Goal: Entertainment & Leisure: Consume media (video, audio)

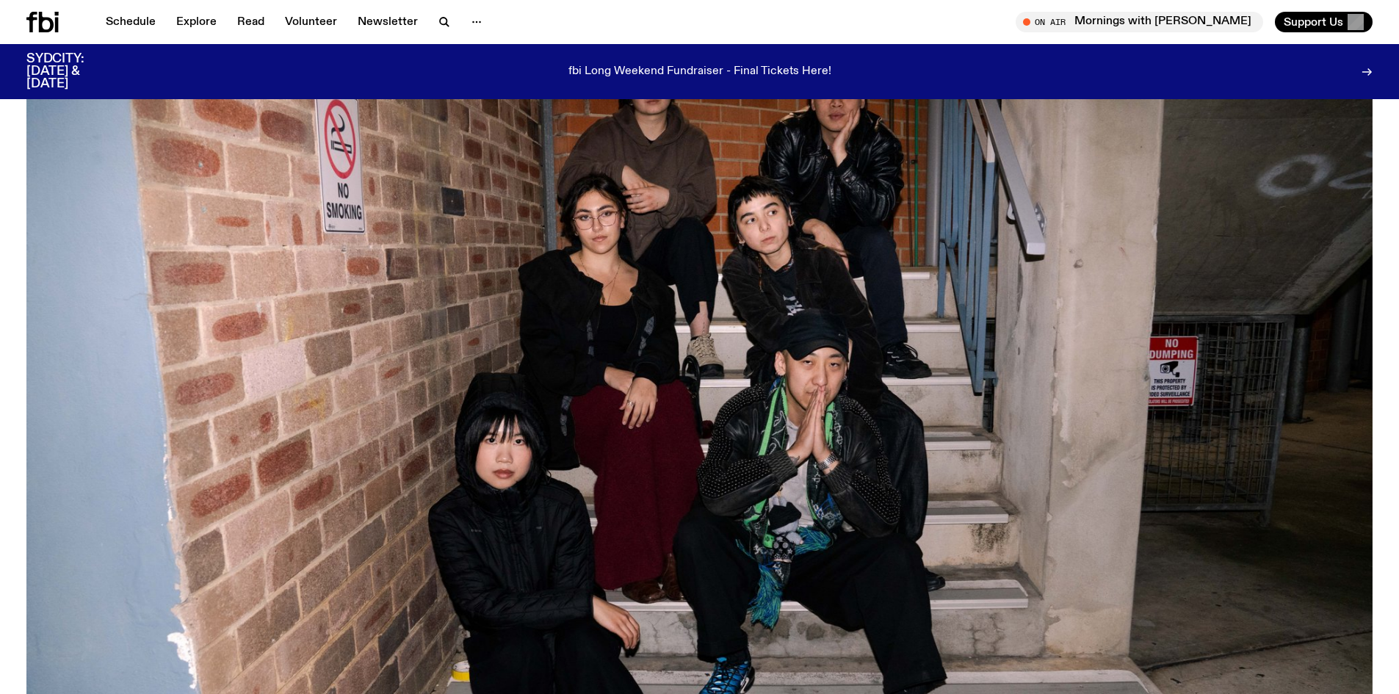
scroll to position [147, 0]
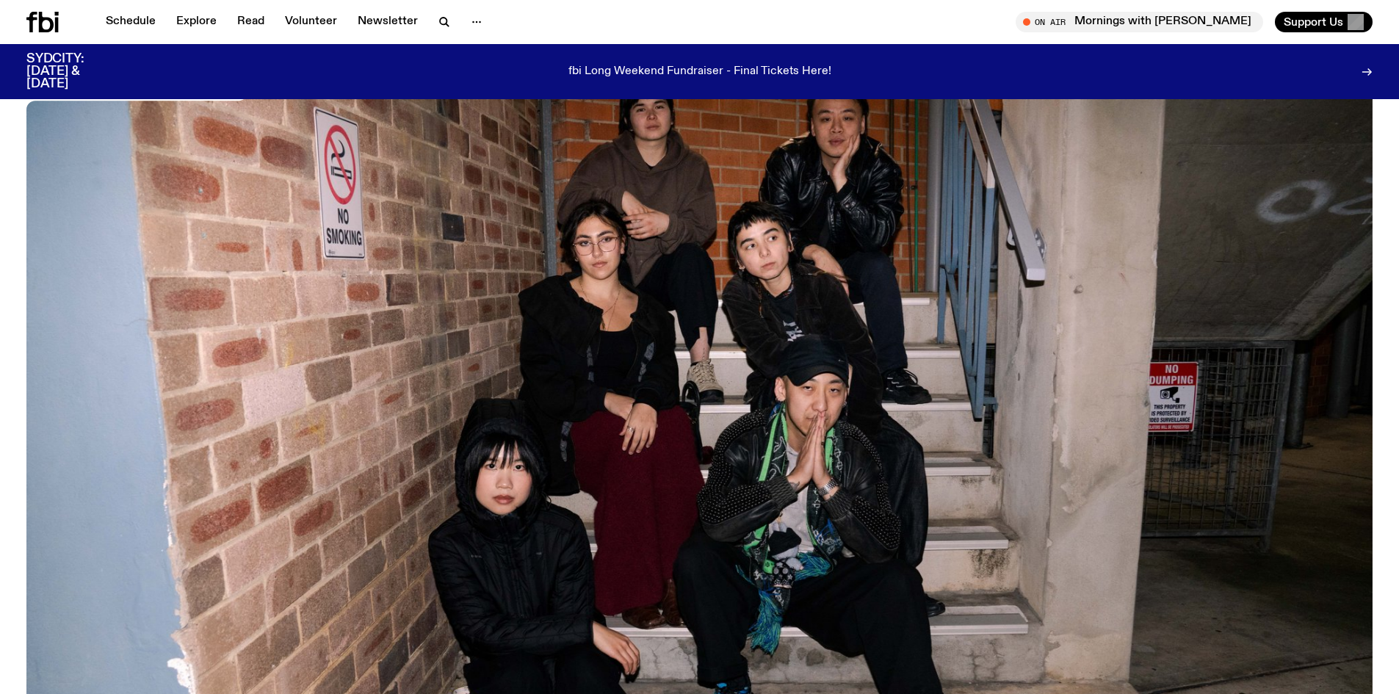
click at [81, 73] on h3 "SYDCITY: [DATE] & [DATE]" at bounding box center [73, 71] width 94 height 37
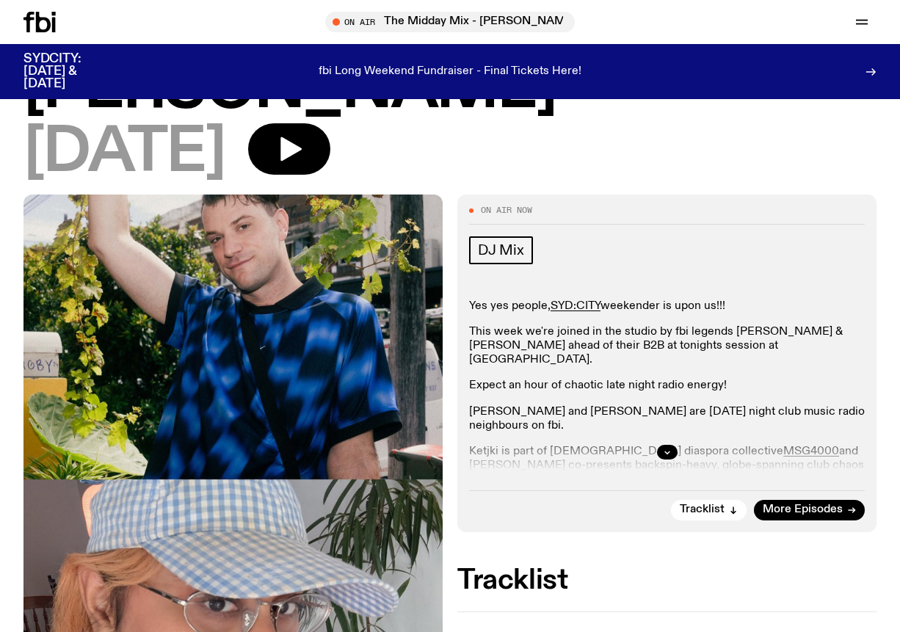
scroll to position [199, 0]
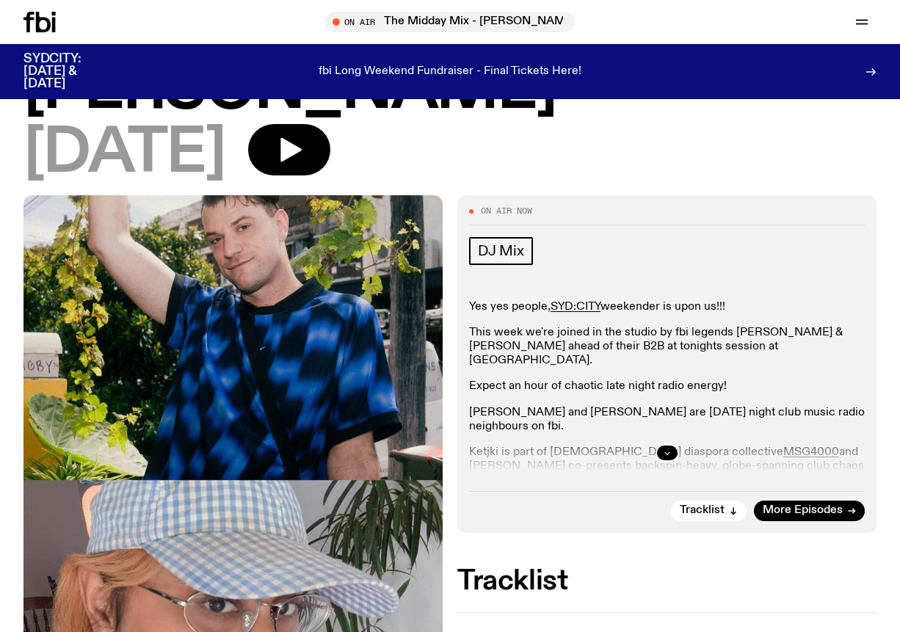
click at [667, 452] on icon "button" at bounding box center [666, 453] width 5 height 2
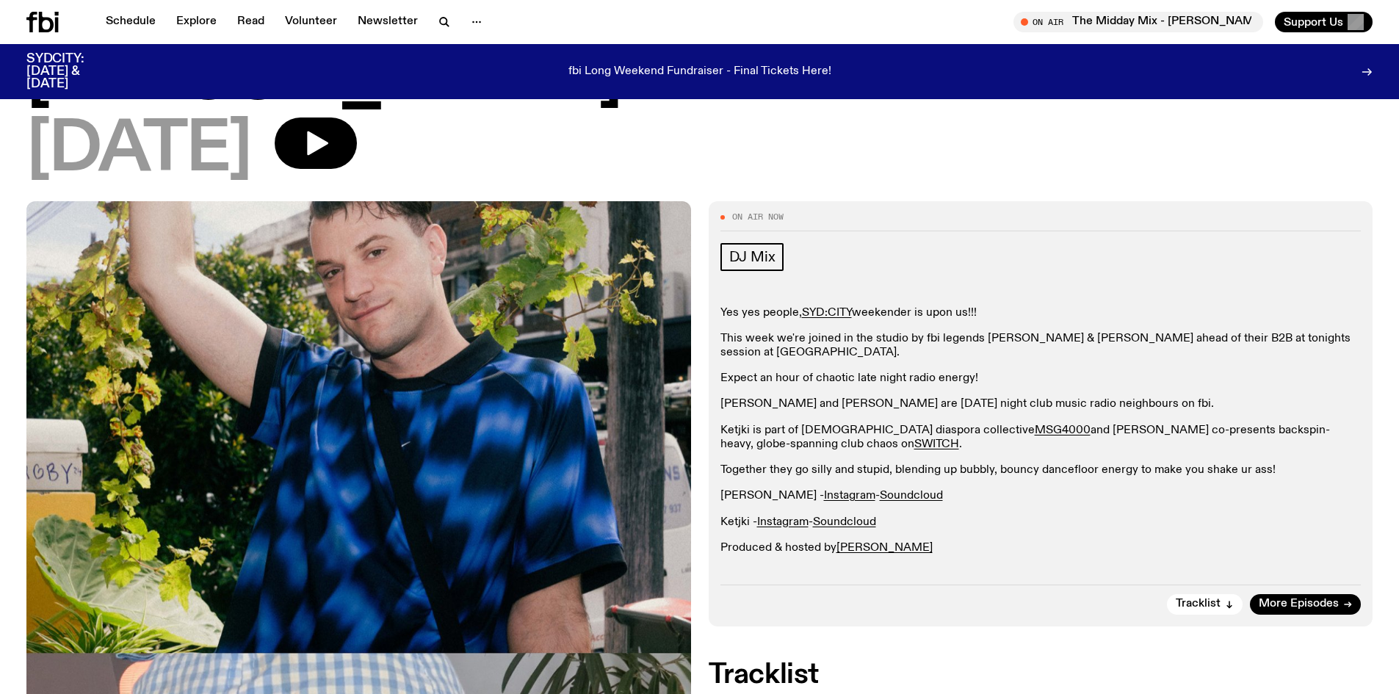
scroll to position [126, 0]
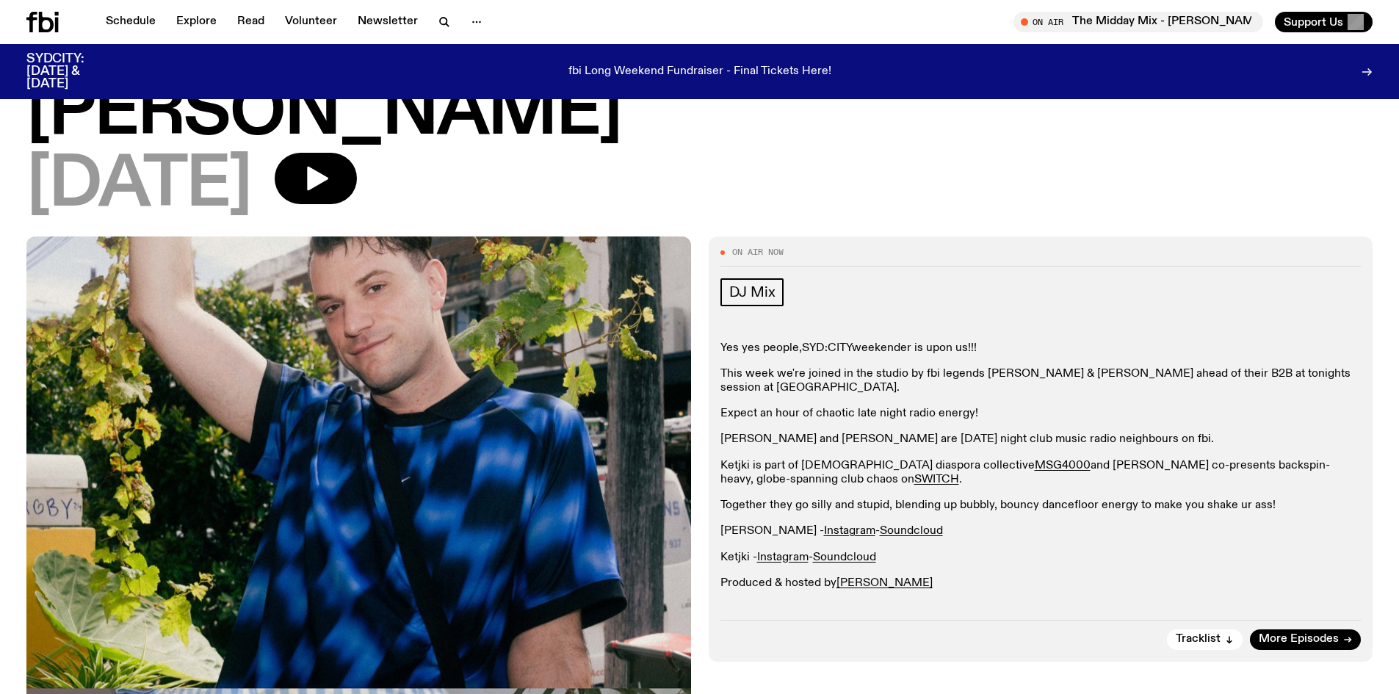
click at [824, 342] on link "SYD:CITY" at bounding box center [827, 348] width 50 height 12
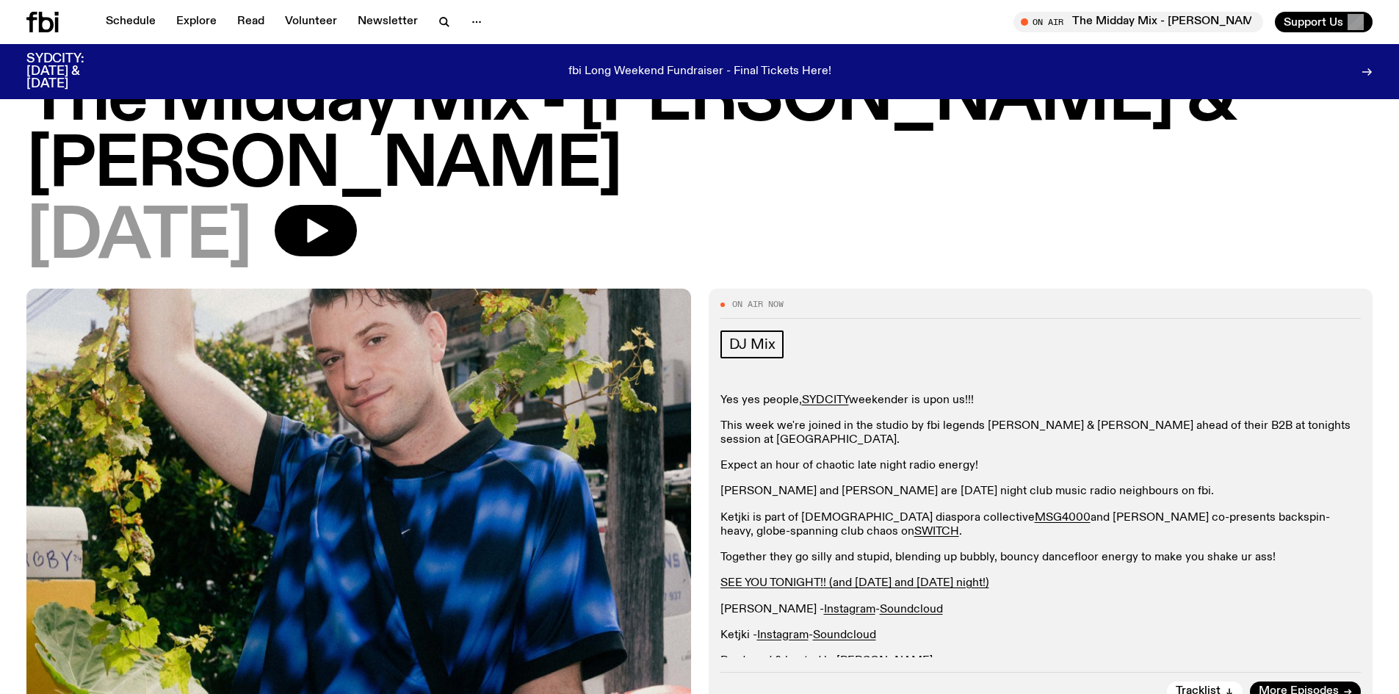
scroll to position [147, 0]
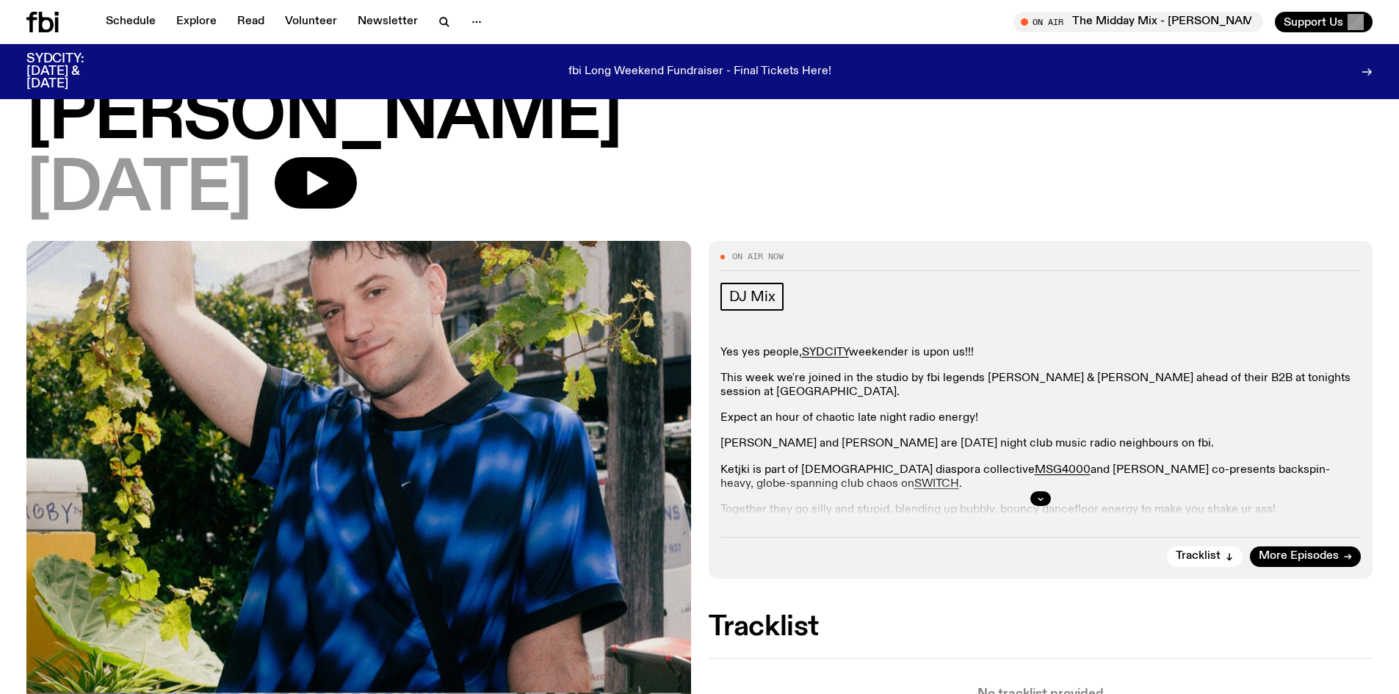
scroll to position [147, 0]
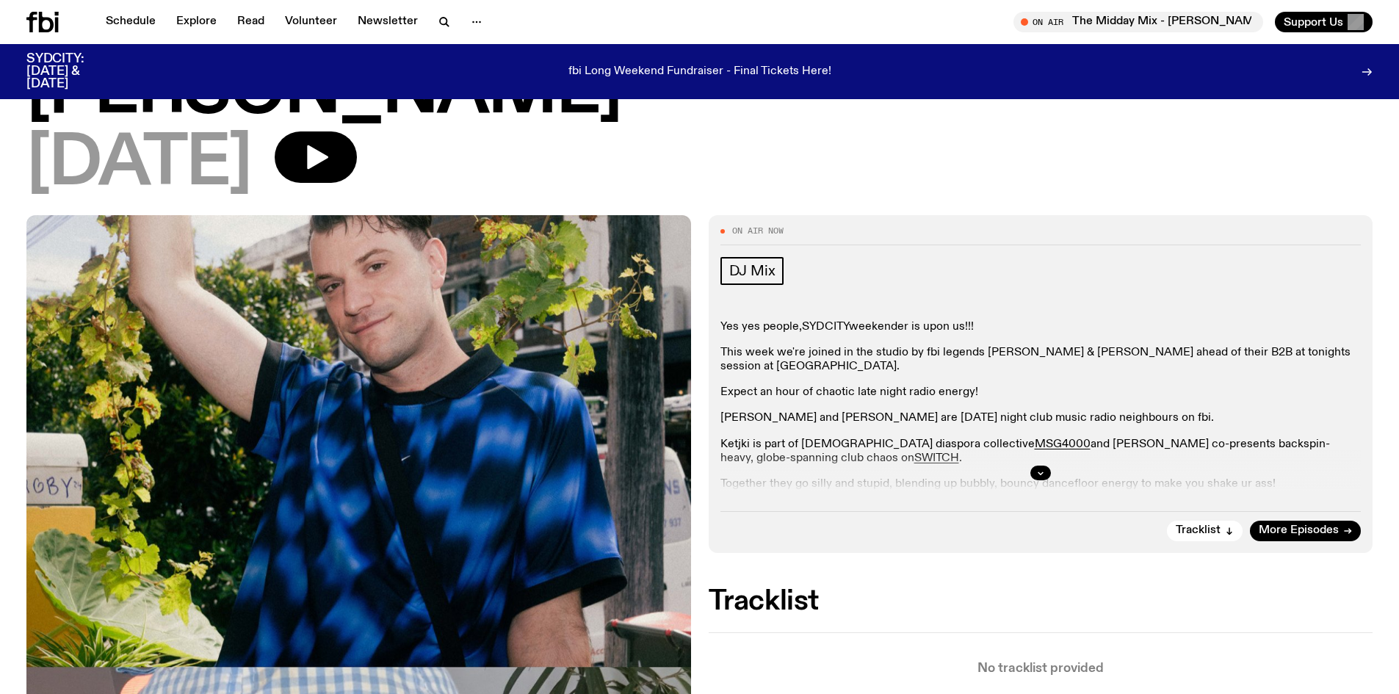
click at [827, 321] on link "SYDCITY" at bounding box center [825, 327] width 47 height 12
click at [1035, 465] on button "button" at bounding box center [1040, 472] width 21 height 15
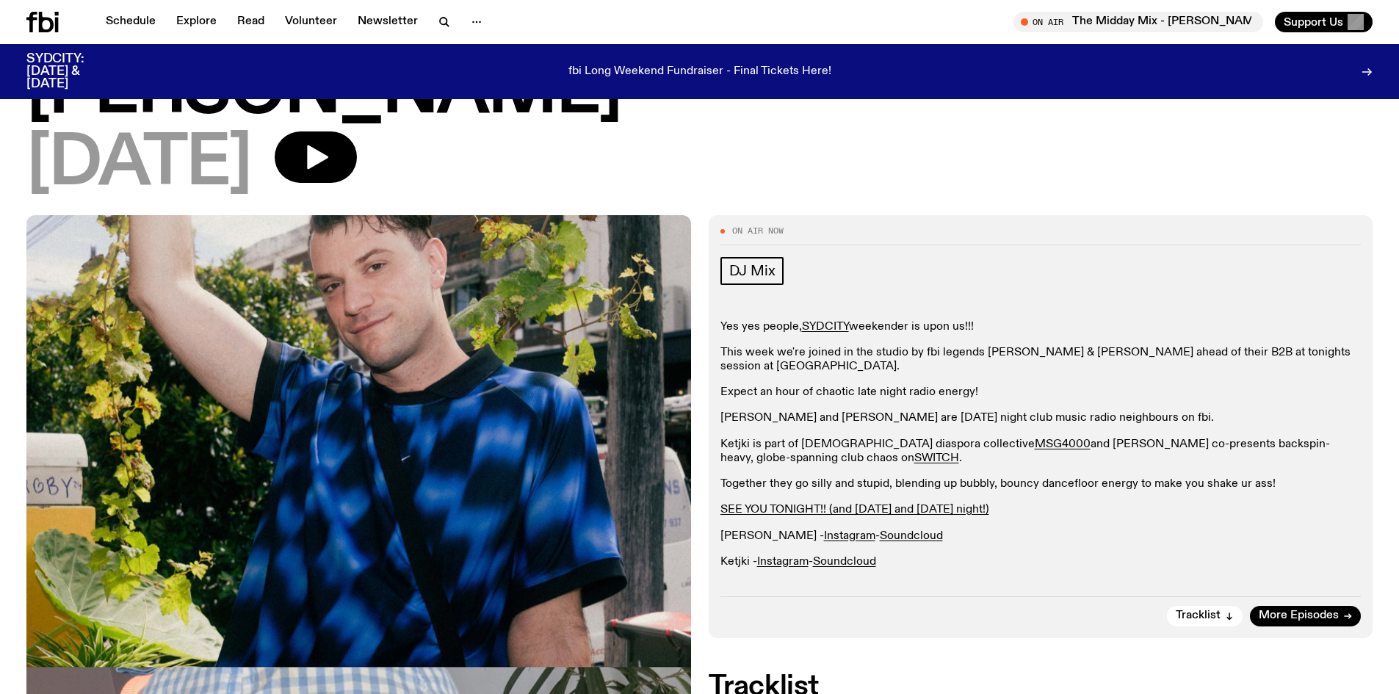
click at [895, 581] on link "KING HENRY" at bounding box center [884, 587] width 96 height 12
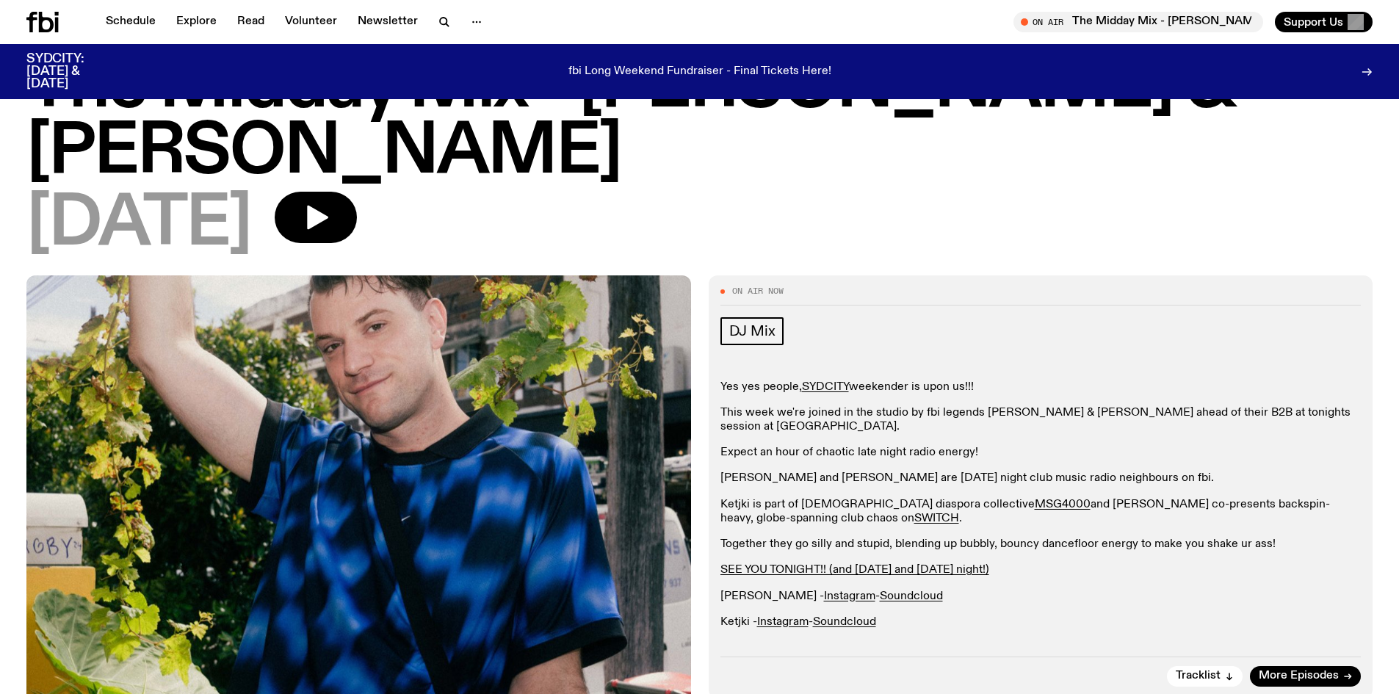
scroll to position [73, 0]
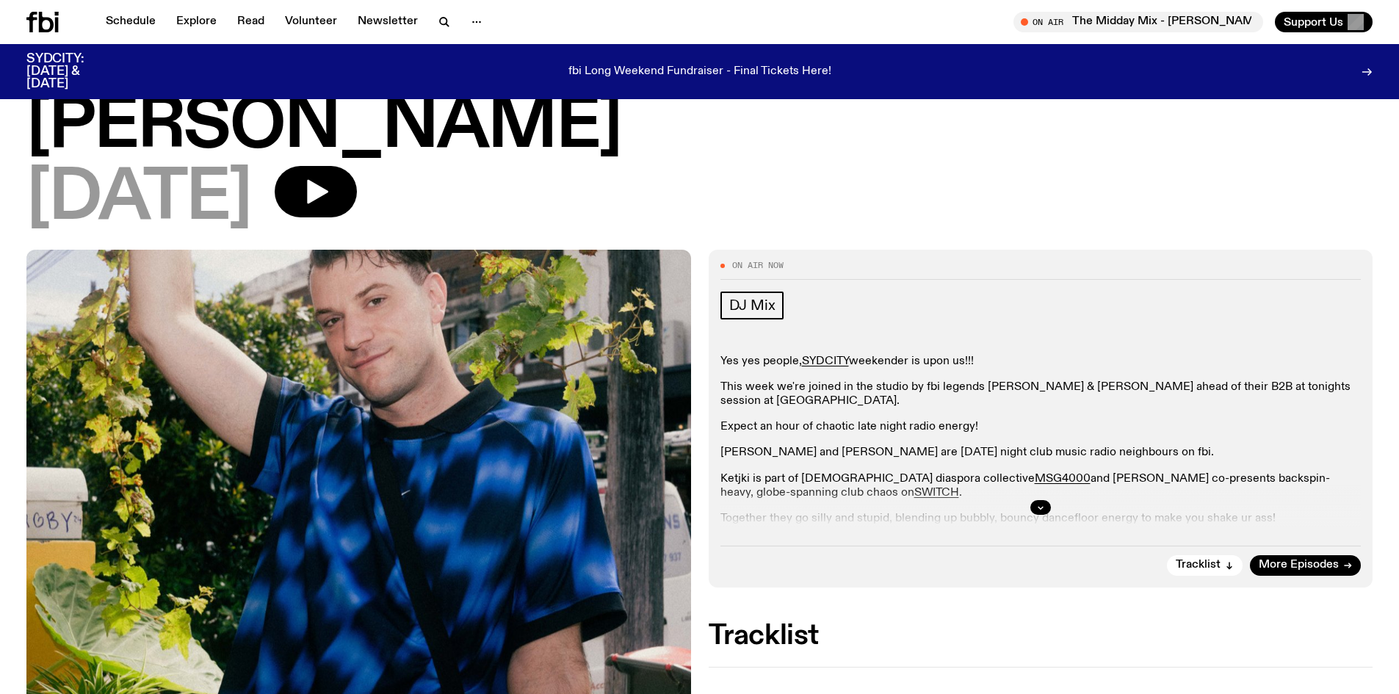
scroll to position [144, 0]
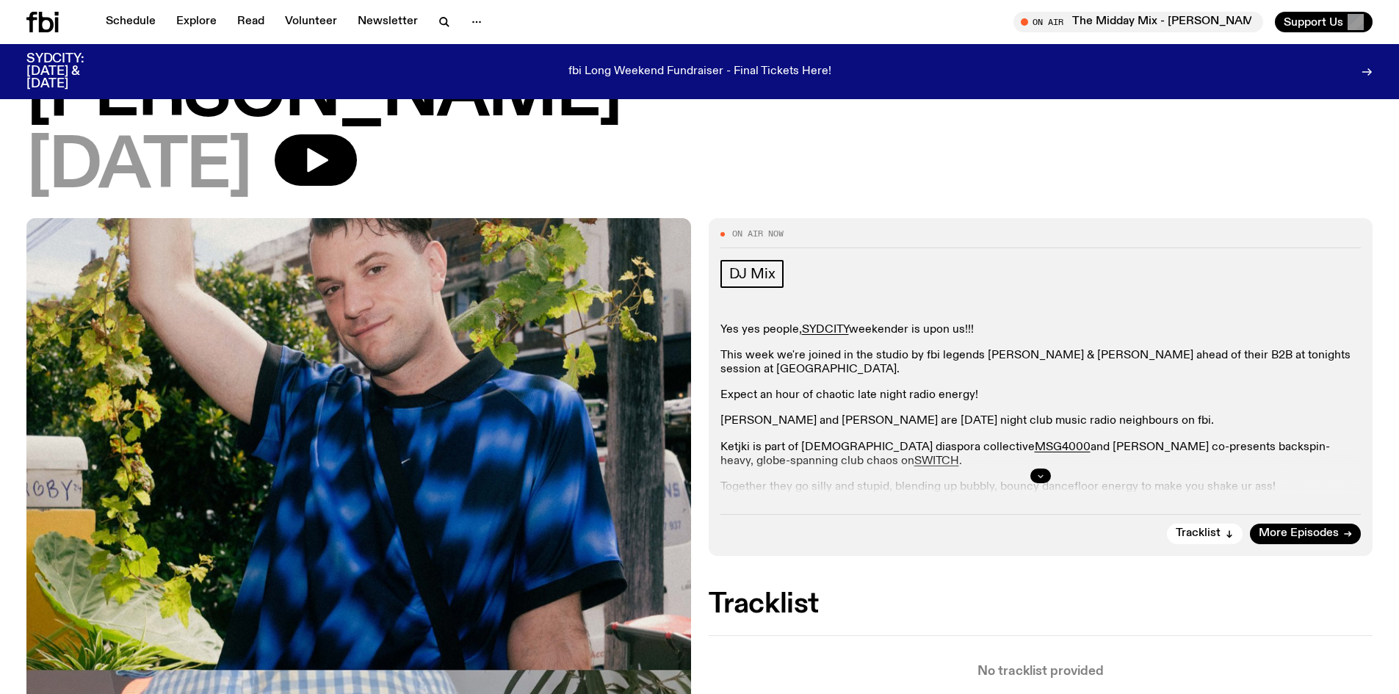
click at [1037, 468] on button "button" at bounding box center [1040, 475] width 21 height 15
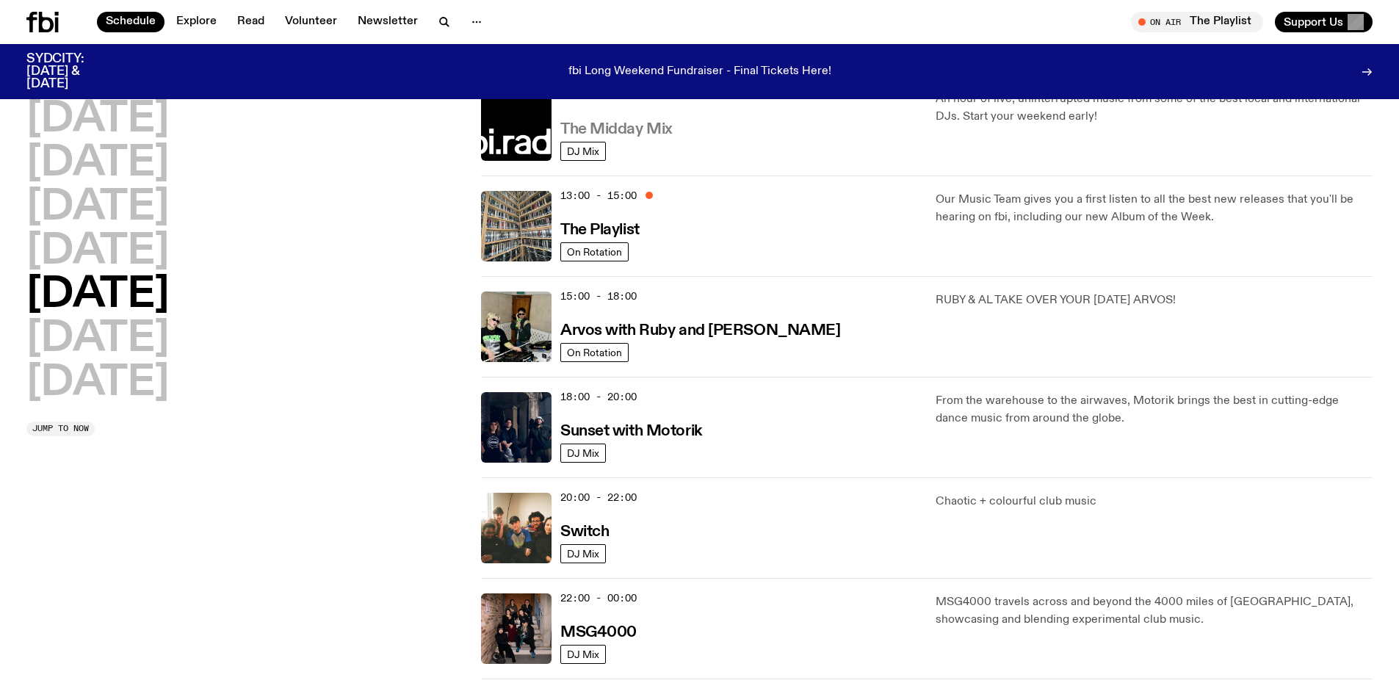
scroll to position [440, 0]
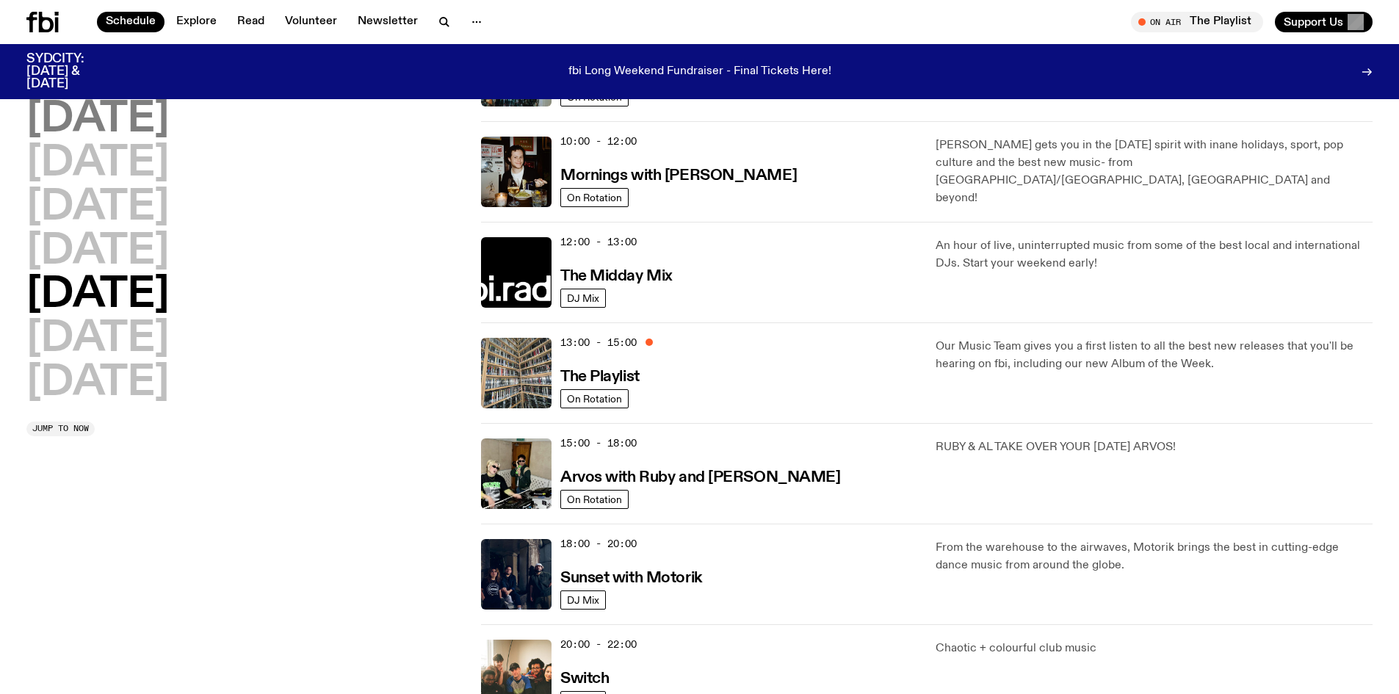
click at [140, 122] on h2 "[DATE]" at bounding box center [97, 119] width 142 height 41
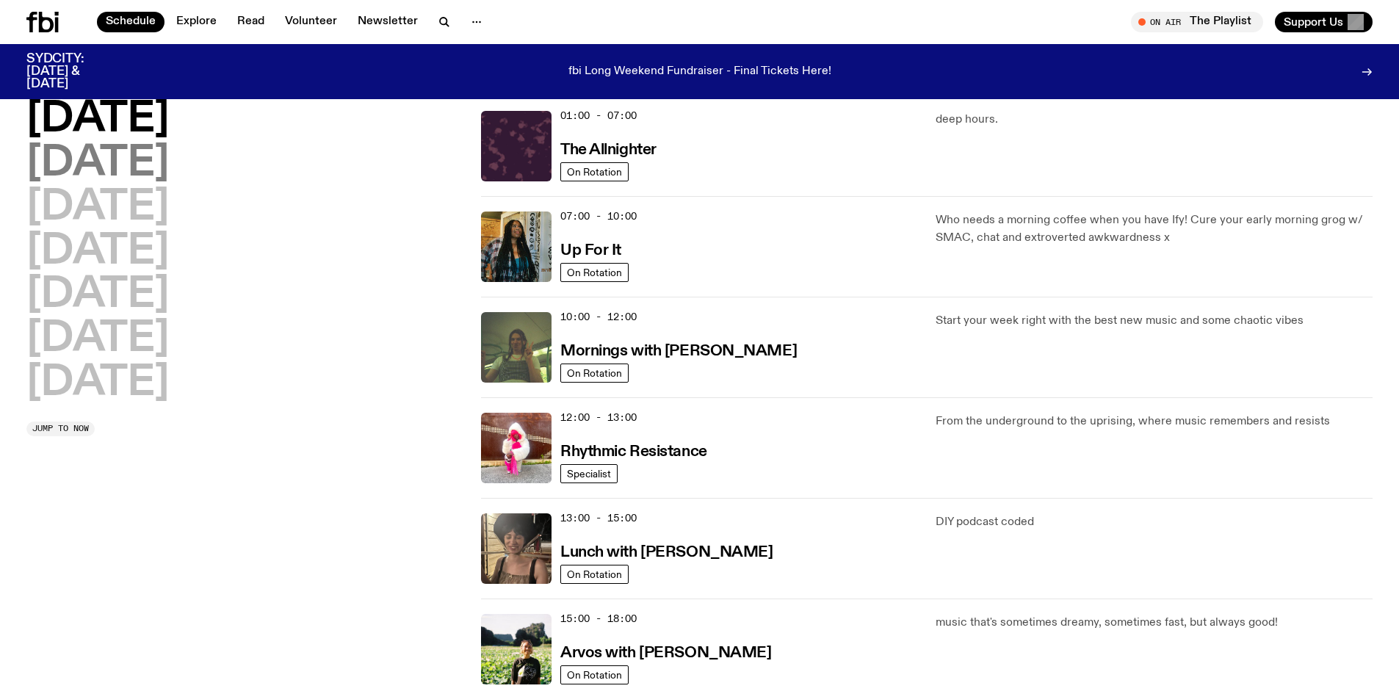
scroll to position [41, 0]
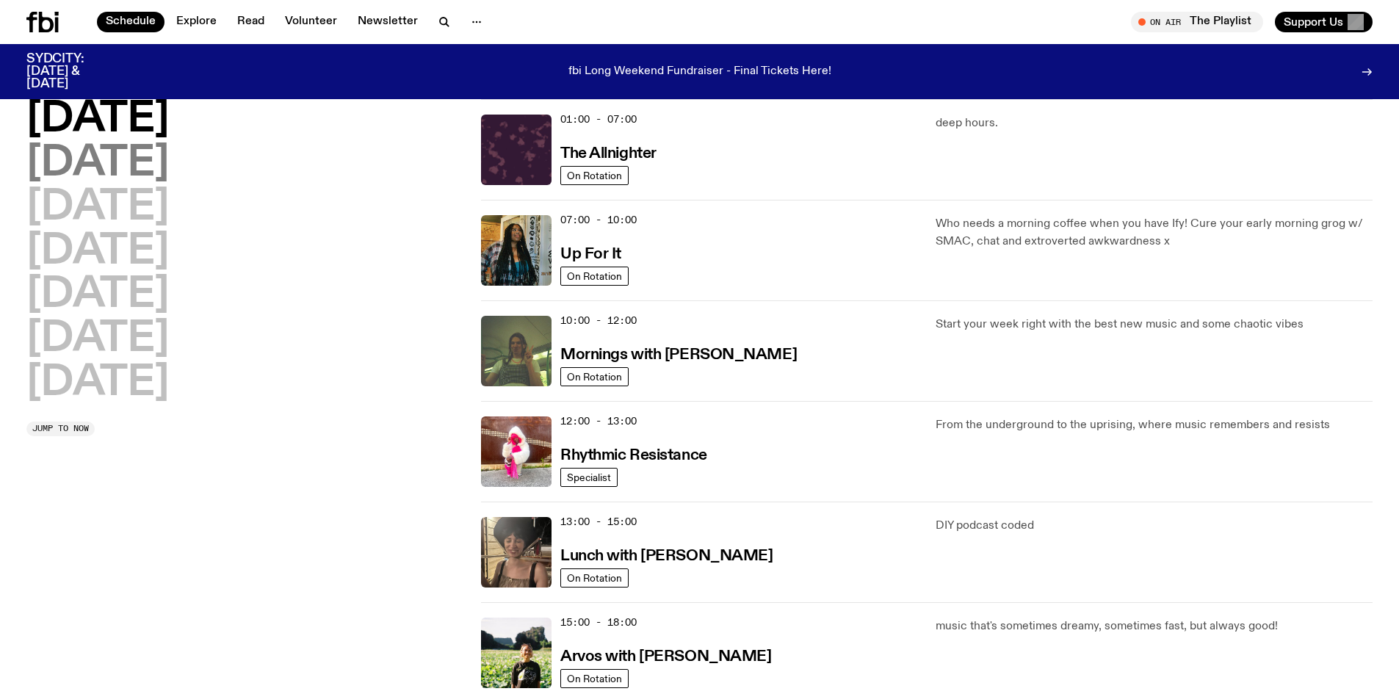
click at [147, 166] on h2 "[DATE]" at bounding box center [97, 163] width 142 height 41
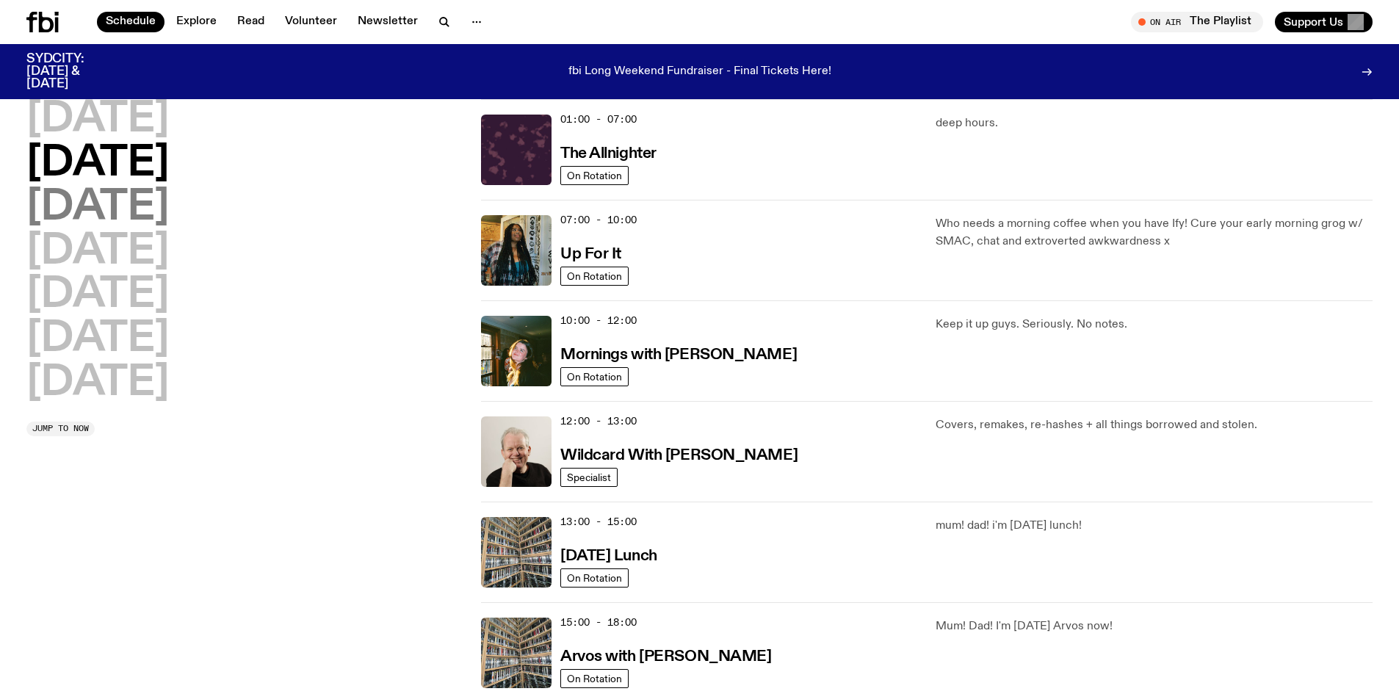
click at [169, 209] on h2 "[DATE]" at bounding box center [97, 207] width 142 height 41
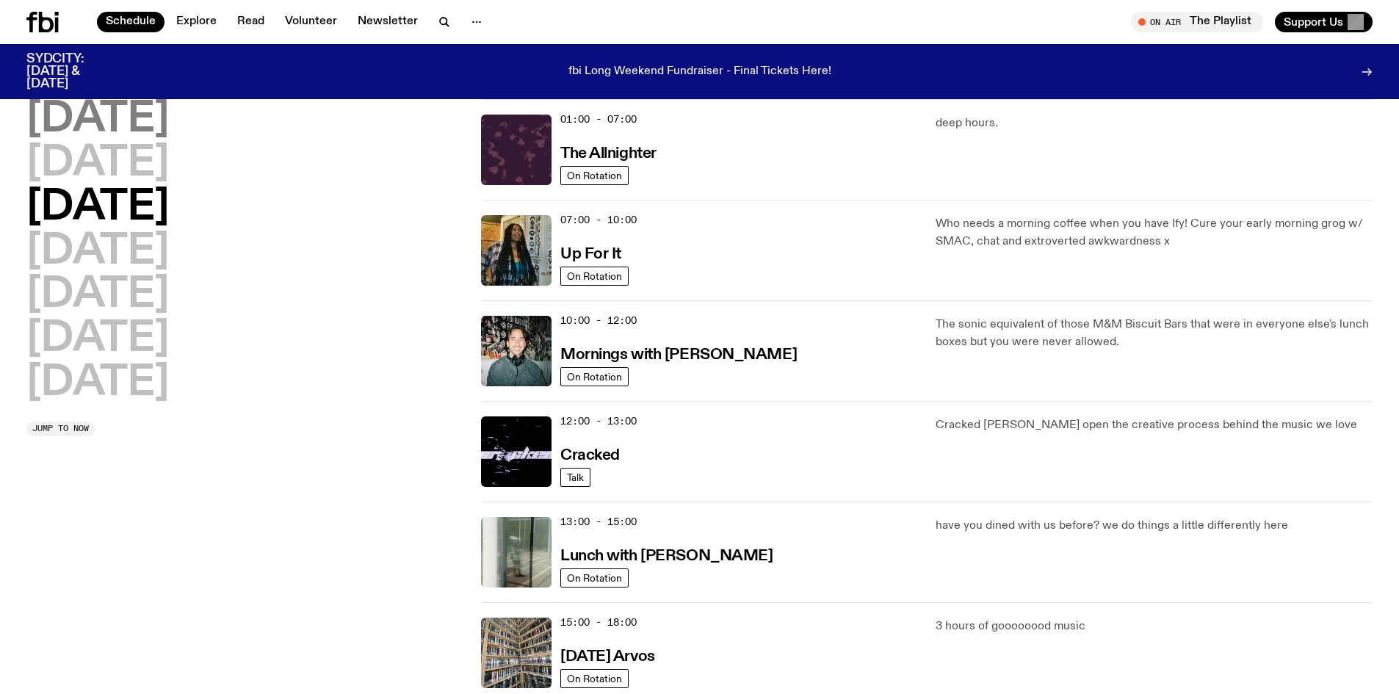
click at [157, 124] on h2 "[DATE]" at bounding box center [97, 119] width 142 height 41
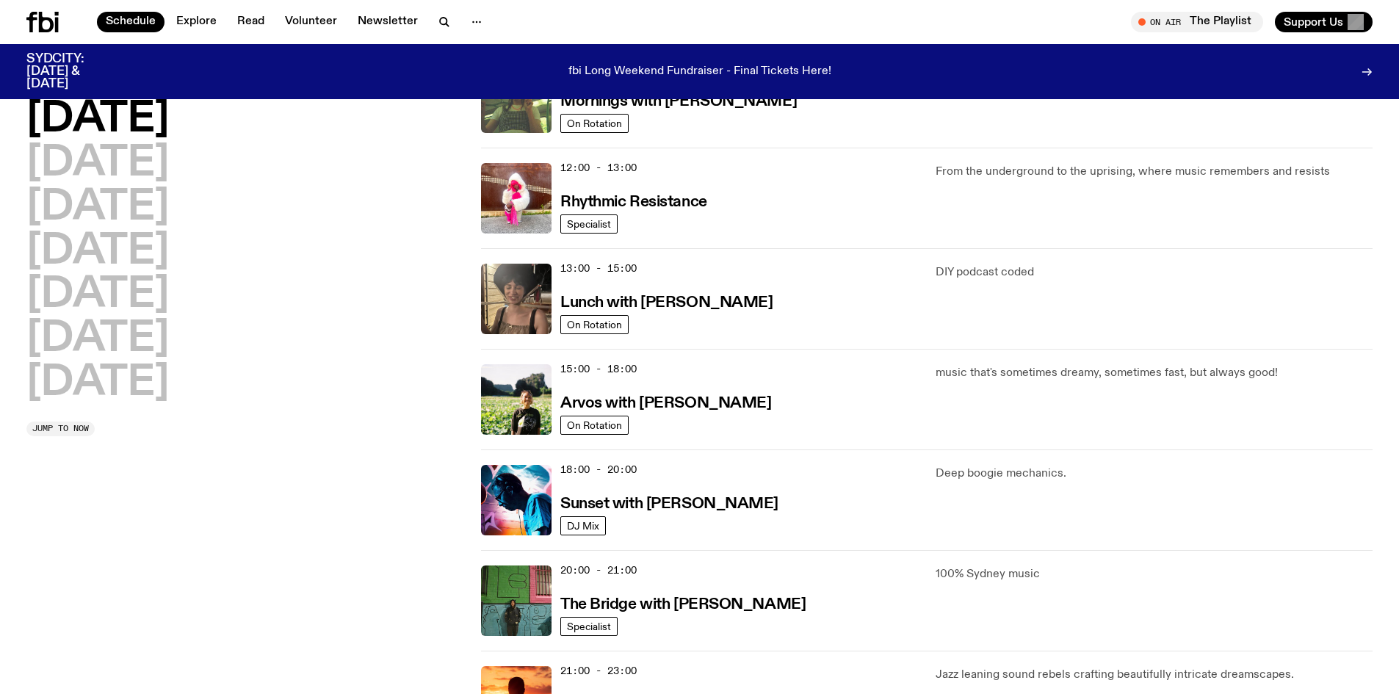
scroll to position [283, 0]
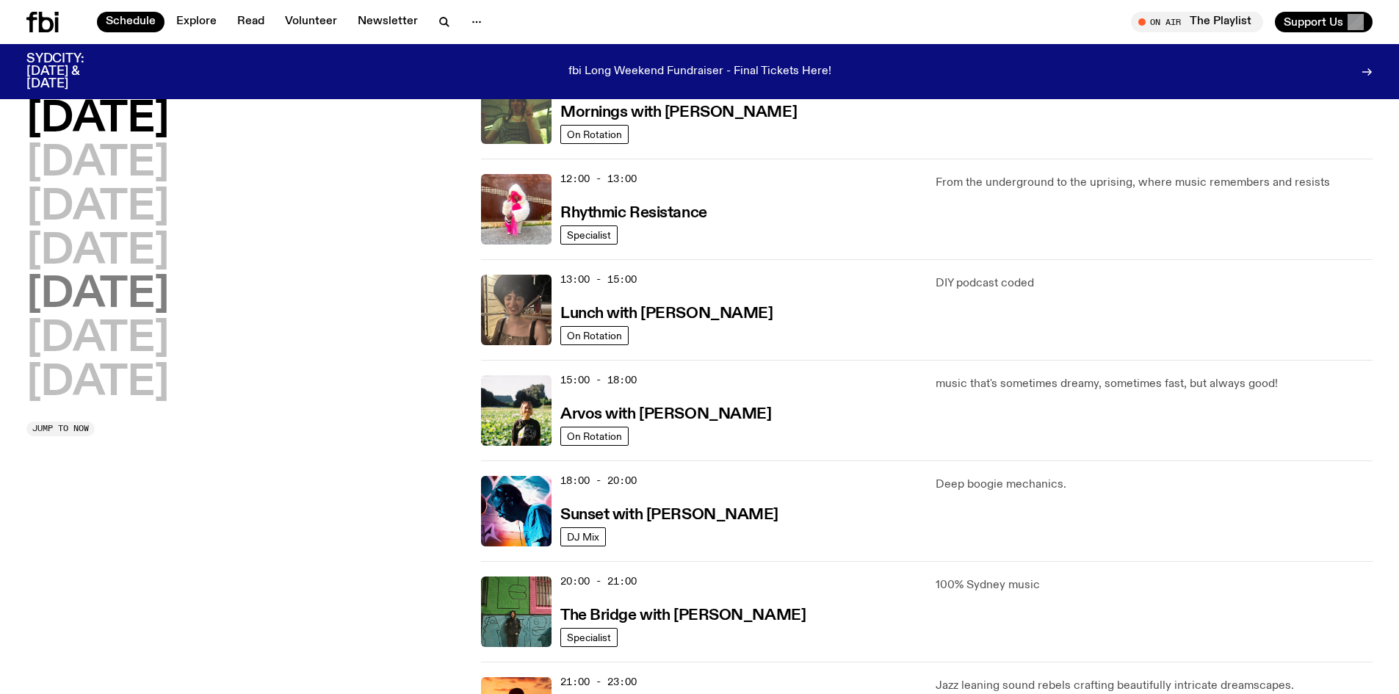
click at [85, 290] on h2 "[DATE]" at bounding box center [97, 295] width 142 height 41
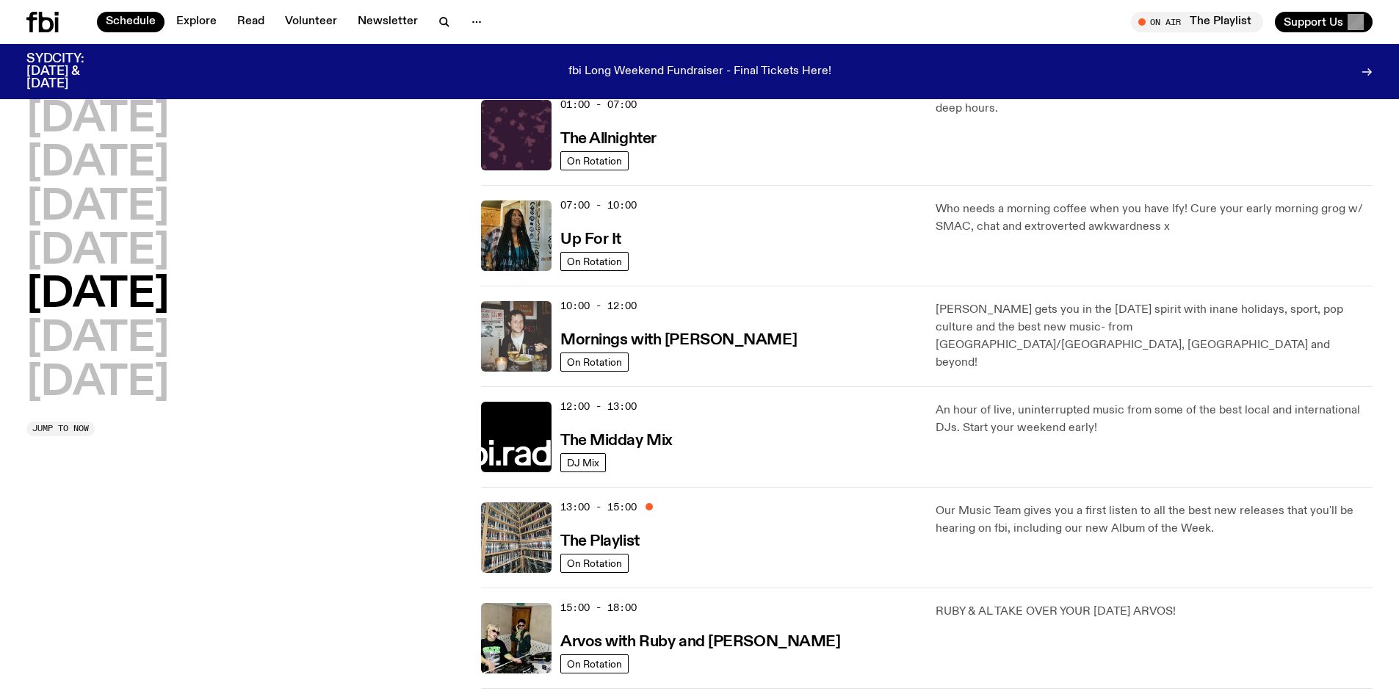
scroll to position [41, 0]
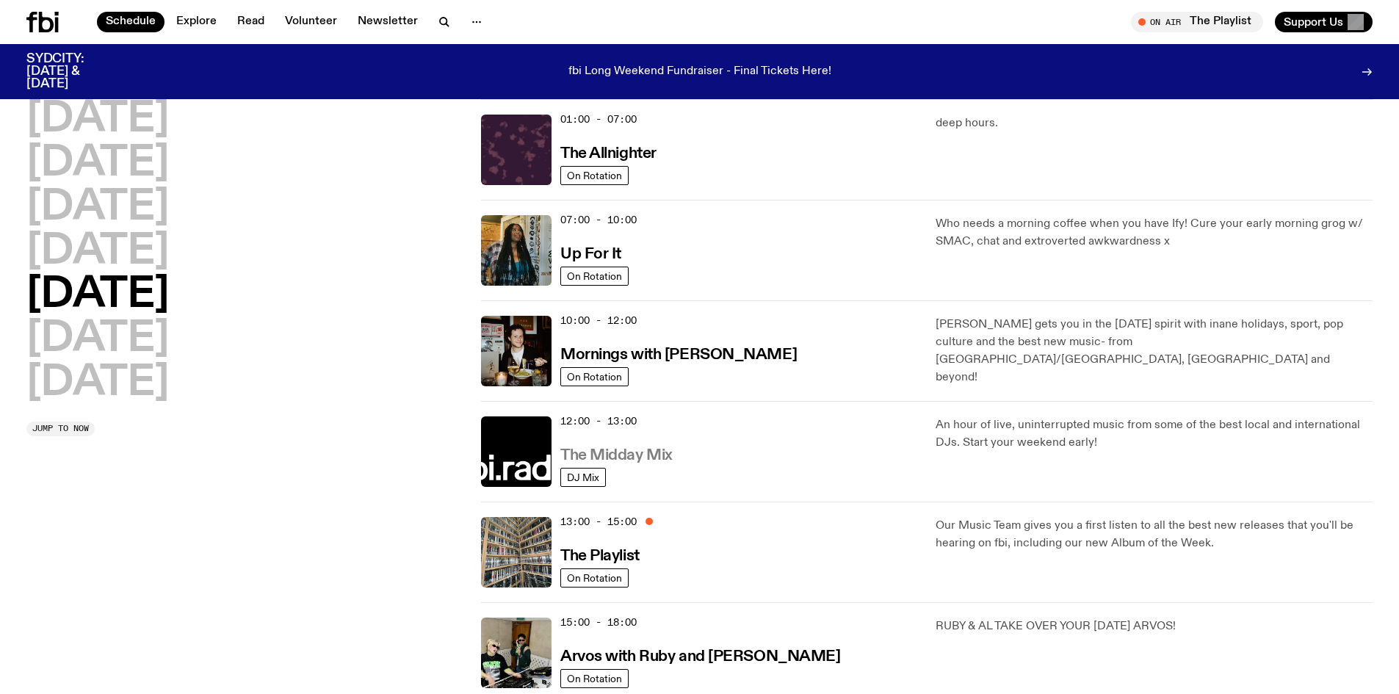
click at [606, 452] on h3 "The Midday Mix" at bounding box center [616, 455] width 112 height 15
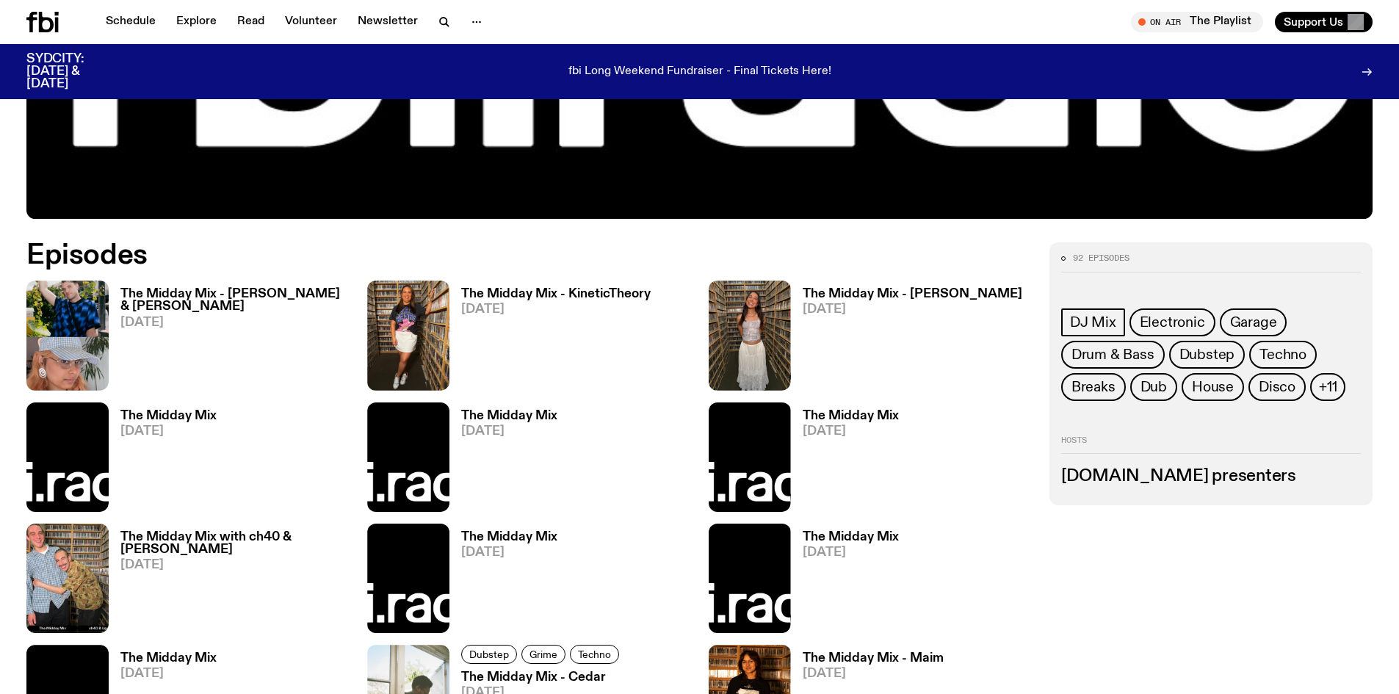
scroll to position [760, 0]
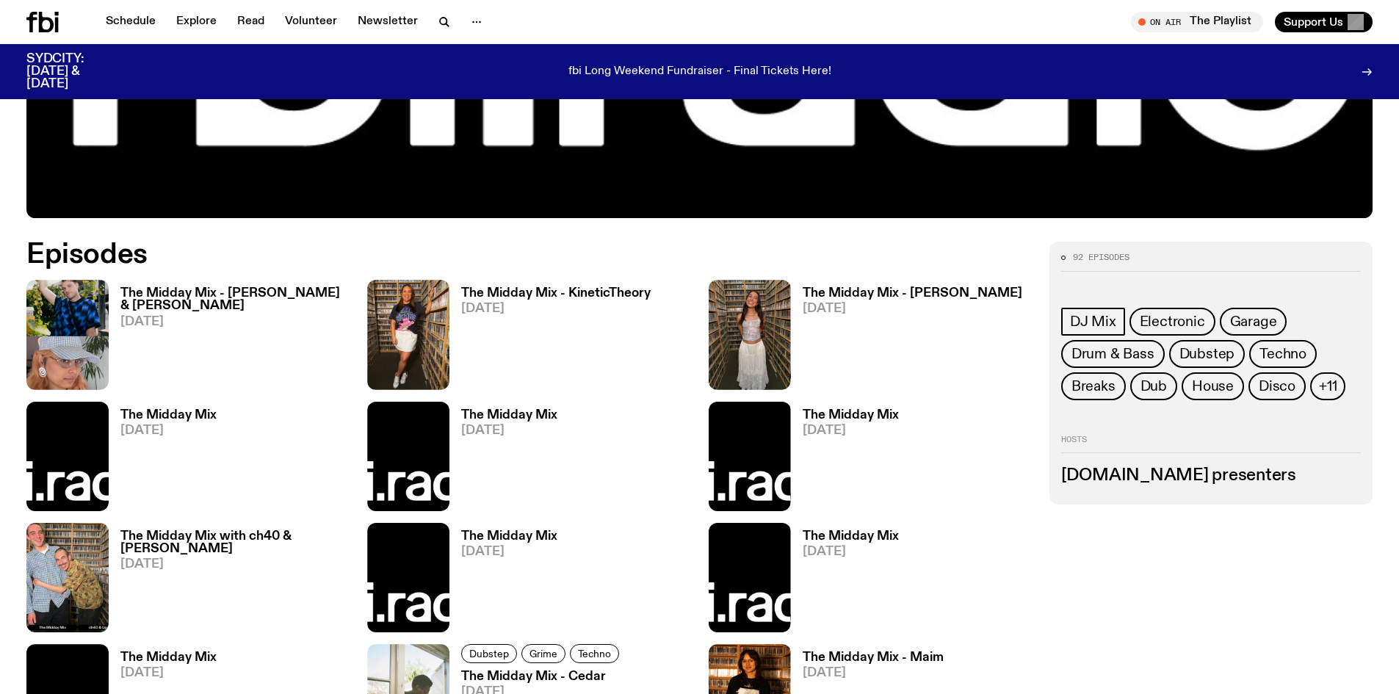
drag, startPoint x: 1054, startPoint y: 131, endPoint x: 1070, endPoint y: 151, distance: 25.1
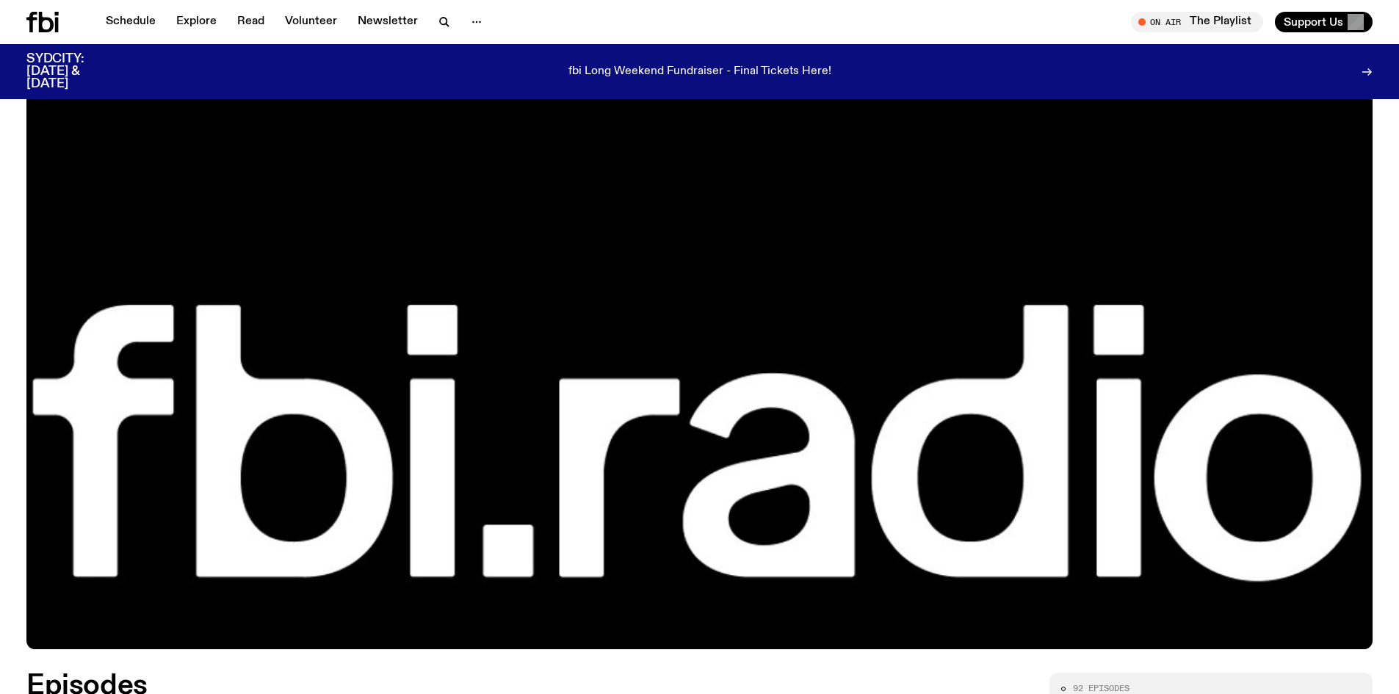
scroll to position [325, 0]
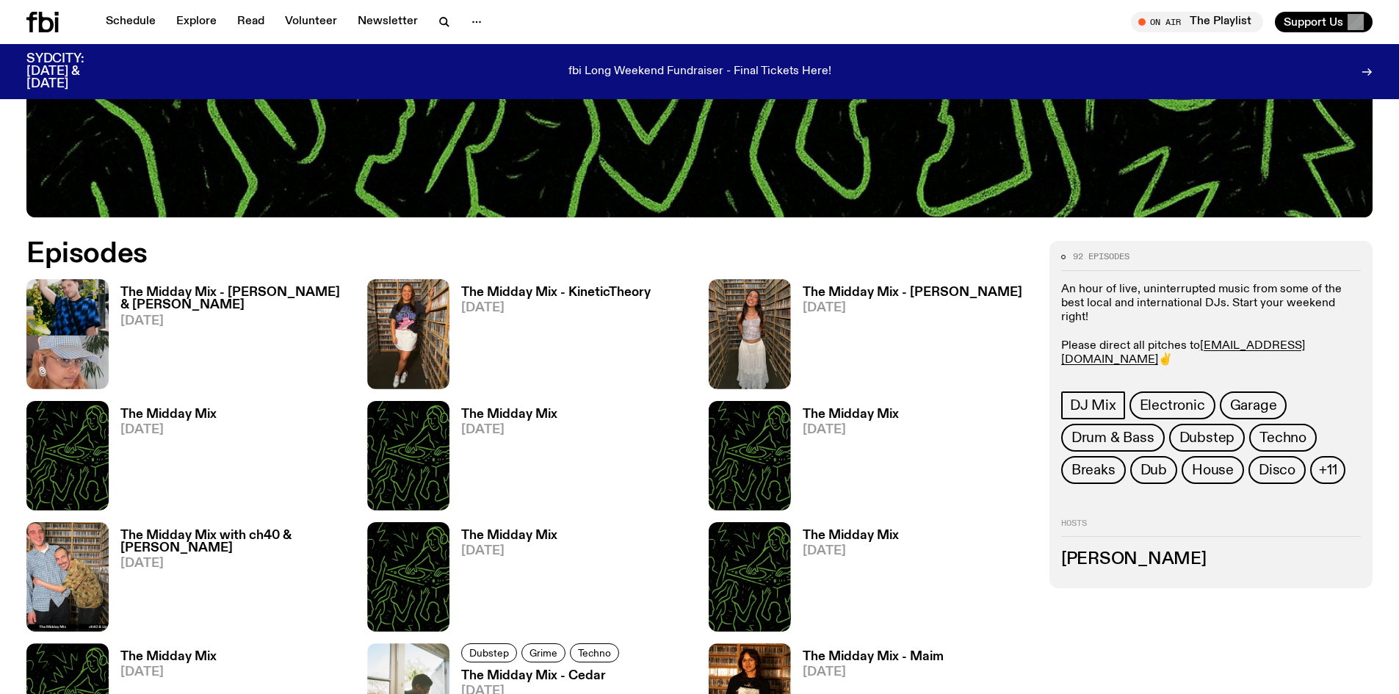
scroll to position [760, 0]
